Goal: Information Seeking & Learning: Learn about a topic

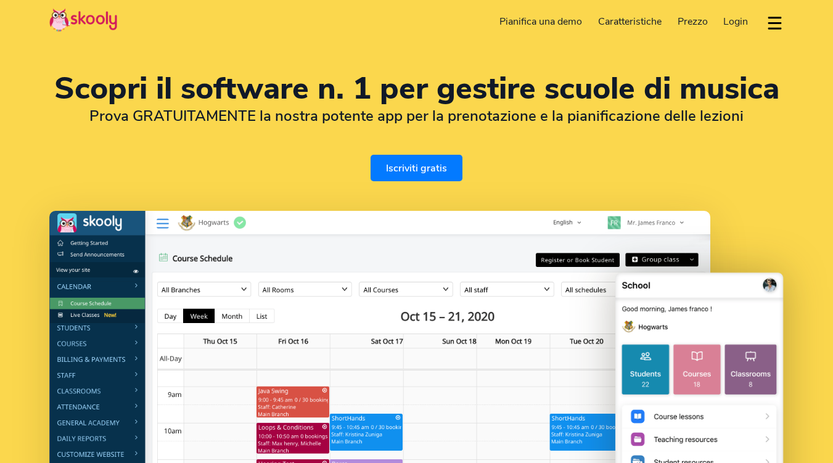
select select "it"
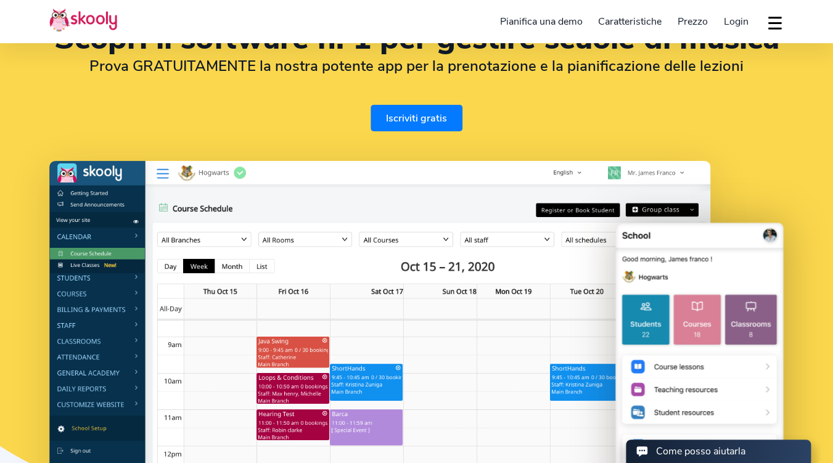
scroll to position [62, 0]
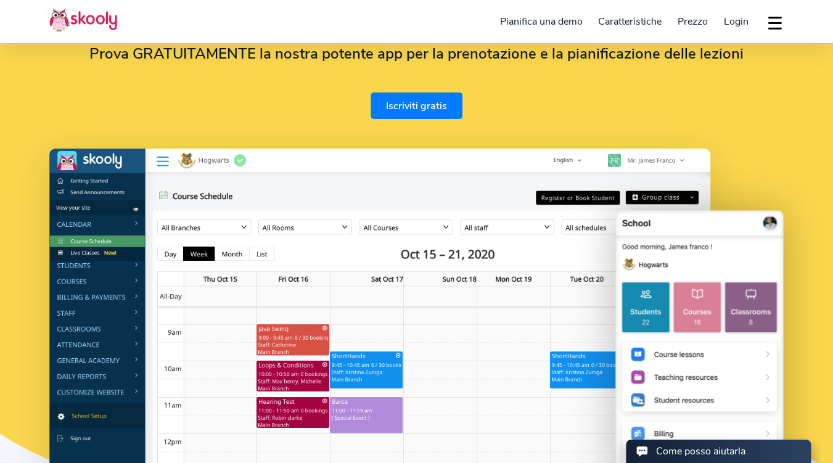
select select "39"
select select "[GEOGRAPHIC_DATA]"
select select "Europe/[GEOGRAPHIC_DATA]"
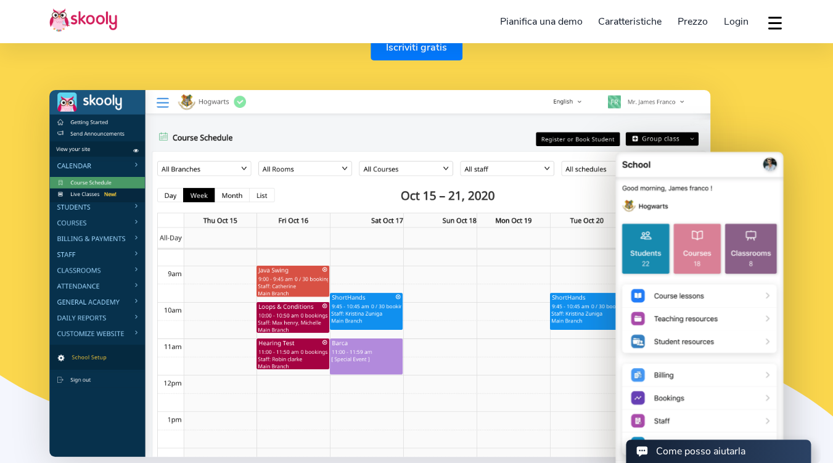
scroll to position [122, 0]
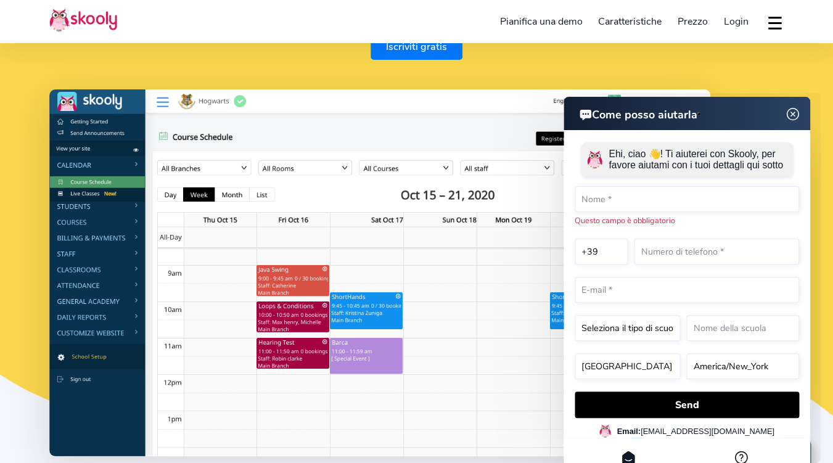
click at [699, 17] on span "Prezzo" at bounding box center [693, 22] width 30 height 14
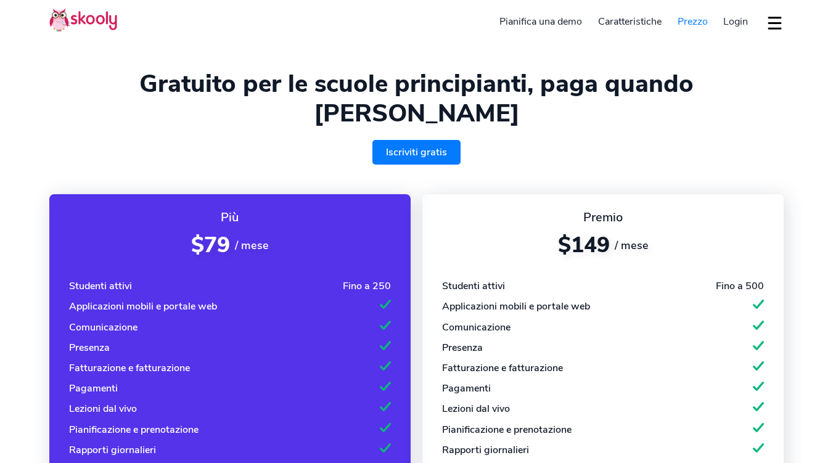
select select "it"
select select "39"
select select "[GEOGRAPHIC_DATA]"
select select "Europe/[GEOGRAPHIC_DATA]"
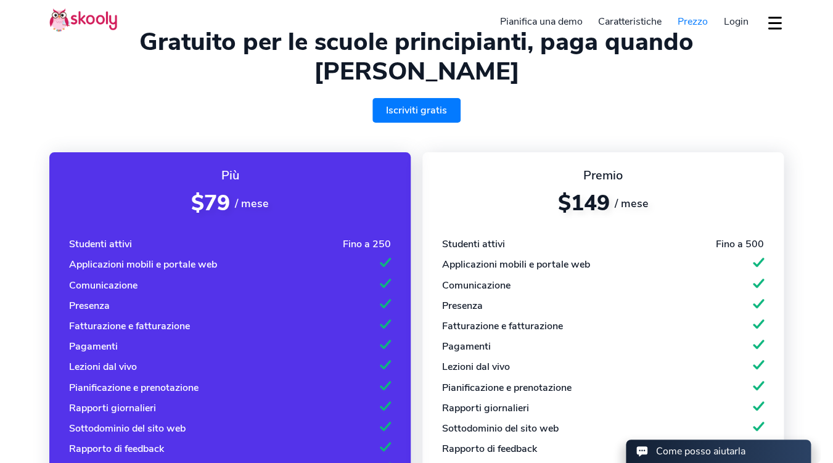
scroll to position [43, 0]
